Goal: Task Accomplishment & Management: Use online tool/utility

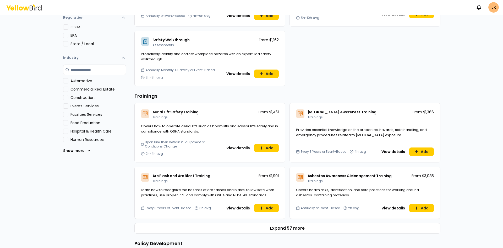
scroll to position [131, 0]
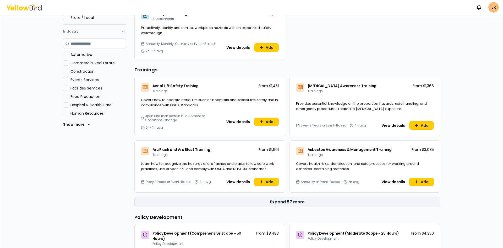
click at [285, 204] on button "Expand 57 more" at bounding box center [287, 202] width 306 height 10
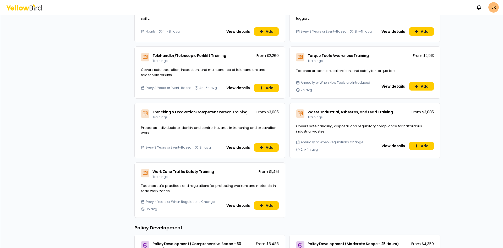
scroll to position [1861, 0]
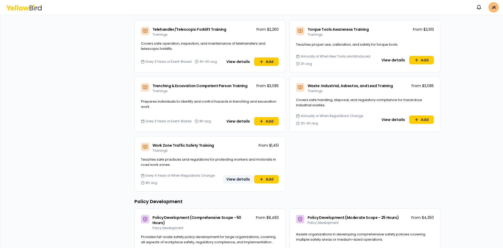
click at [241, 175] on button "View details" at bounding box center [238, 179] width 30 height 8
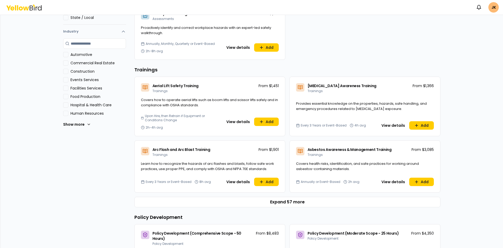
scroll to position [157, 0]
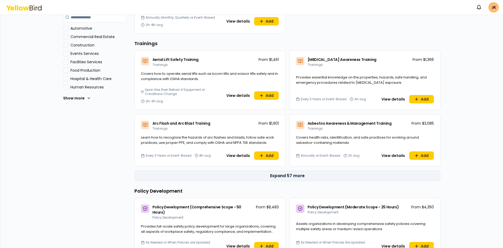
click at [287, 174] on button "Expand 57 more" at bounding box center [287, 175] width 306 height 10
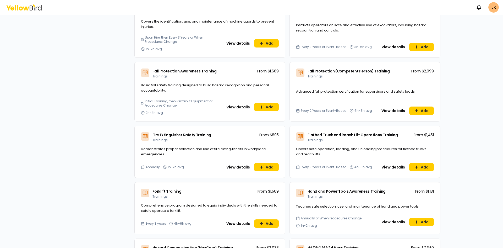
scroll to position [655, 0]
